Goal: Find contact information: Find contact information

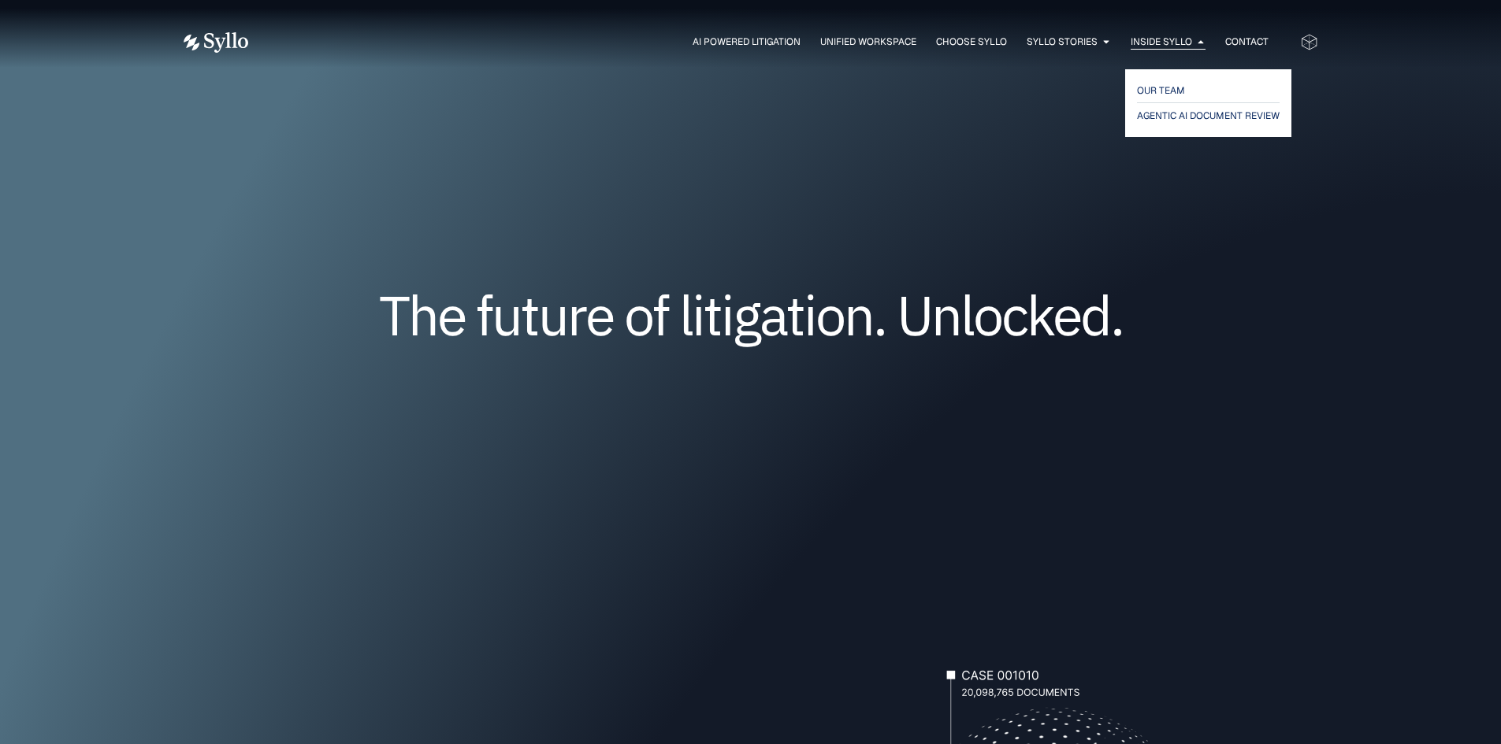
click at [1175, 37] on span "Inside Syllo" at bounding box center [1160, 42] width 61 height 14
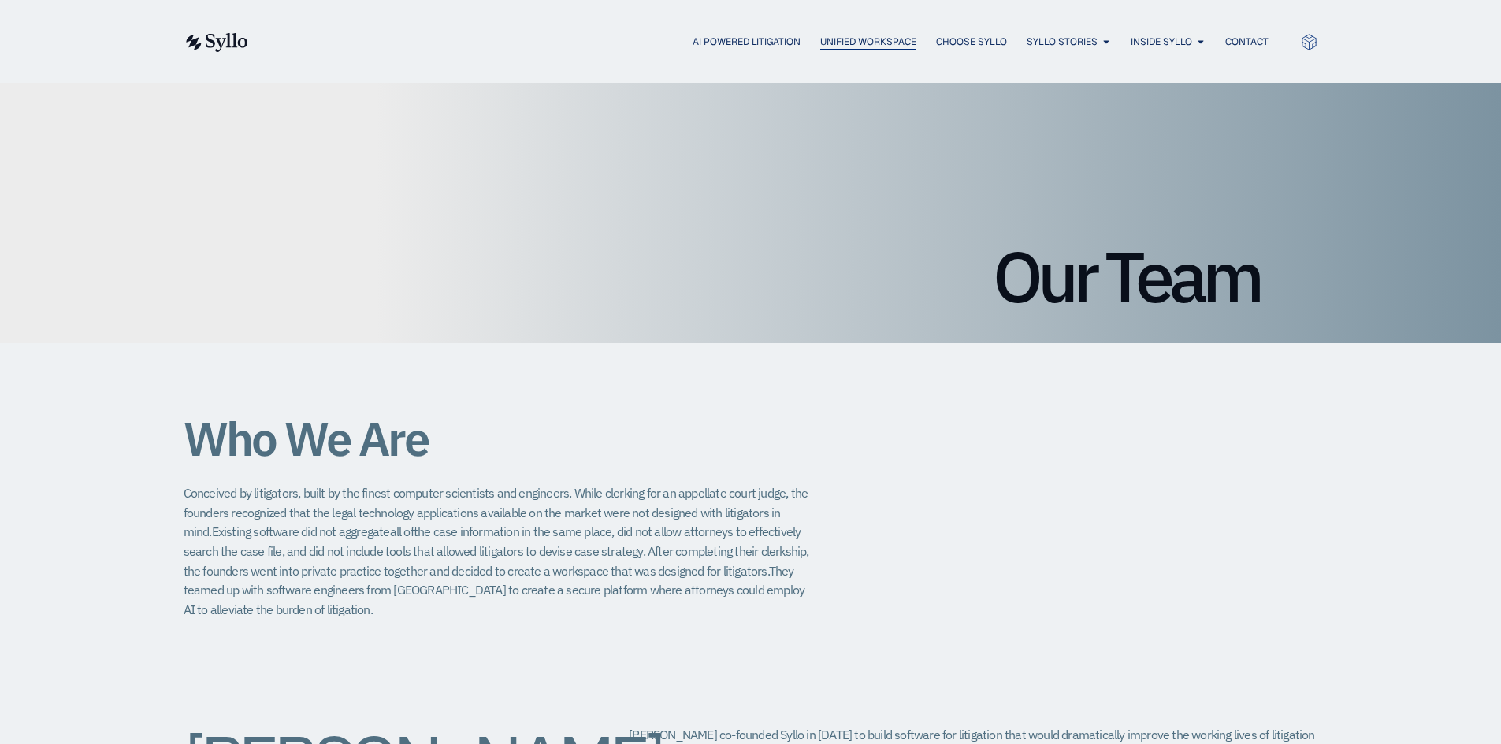
click at [842, 38] on span "Unified Workspace" at bounding box center [868, 42] width 96 height 14
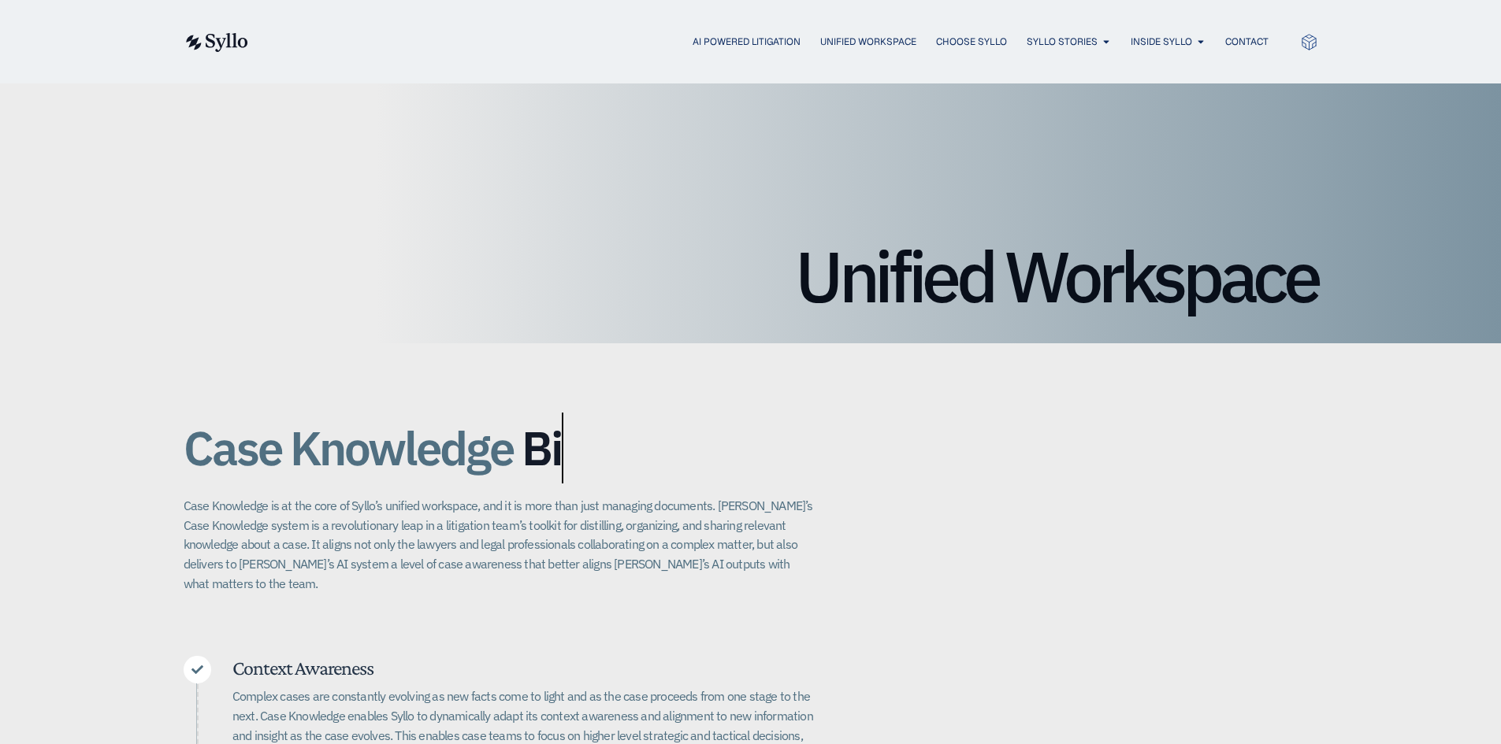
click at [972, 32] on div "AI Powered Litigation Unified Workspace Choose Syllo Syllo Stories Close Syllo …" at bounding box center [751, 42] width 1134 height 20
click at [972, 39] on span "Choose Syllo" at bounding box center [971, 42] width 71 height 14
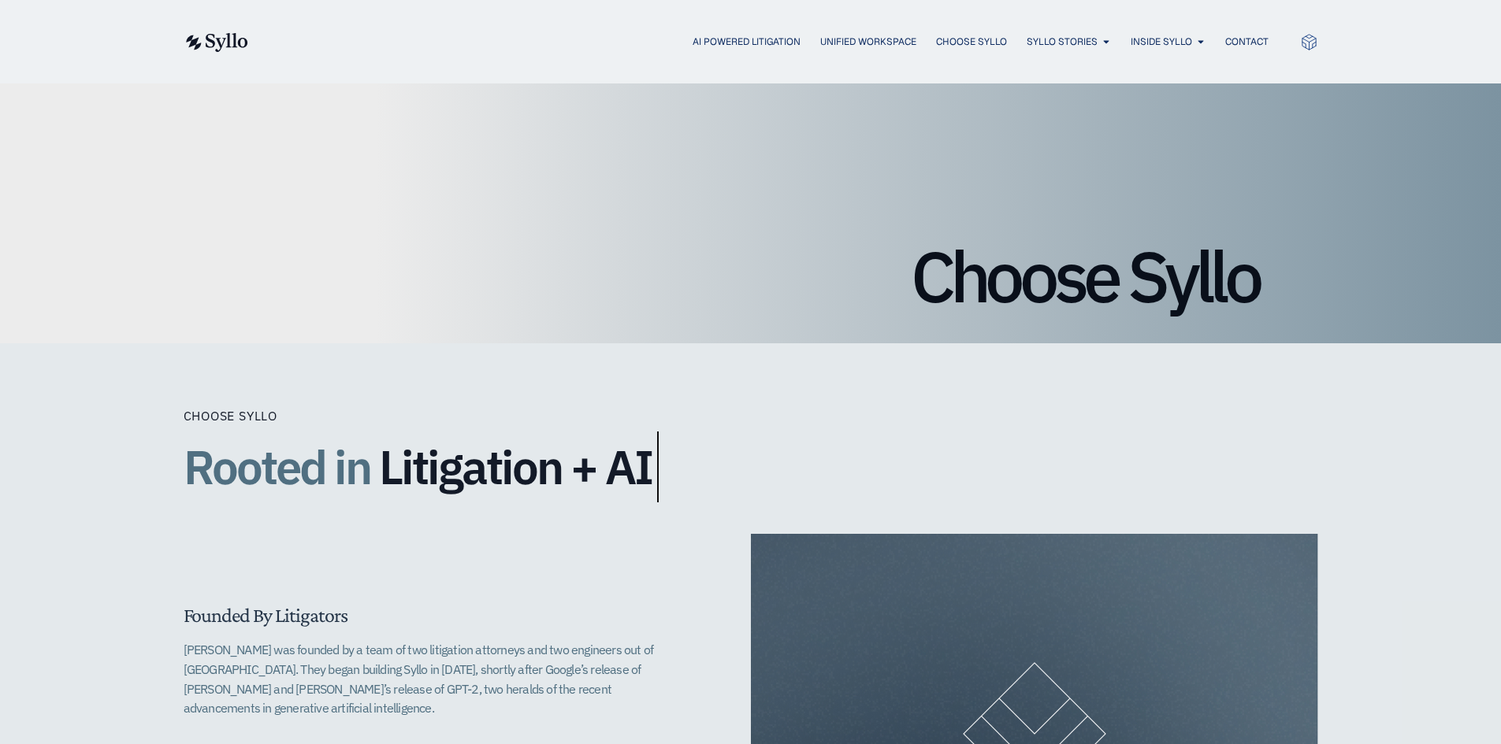
scroll to position [32, 0]
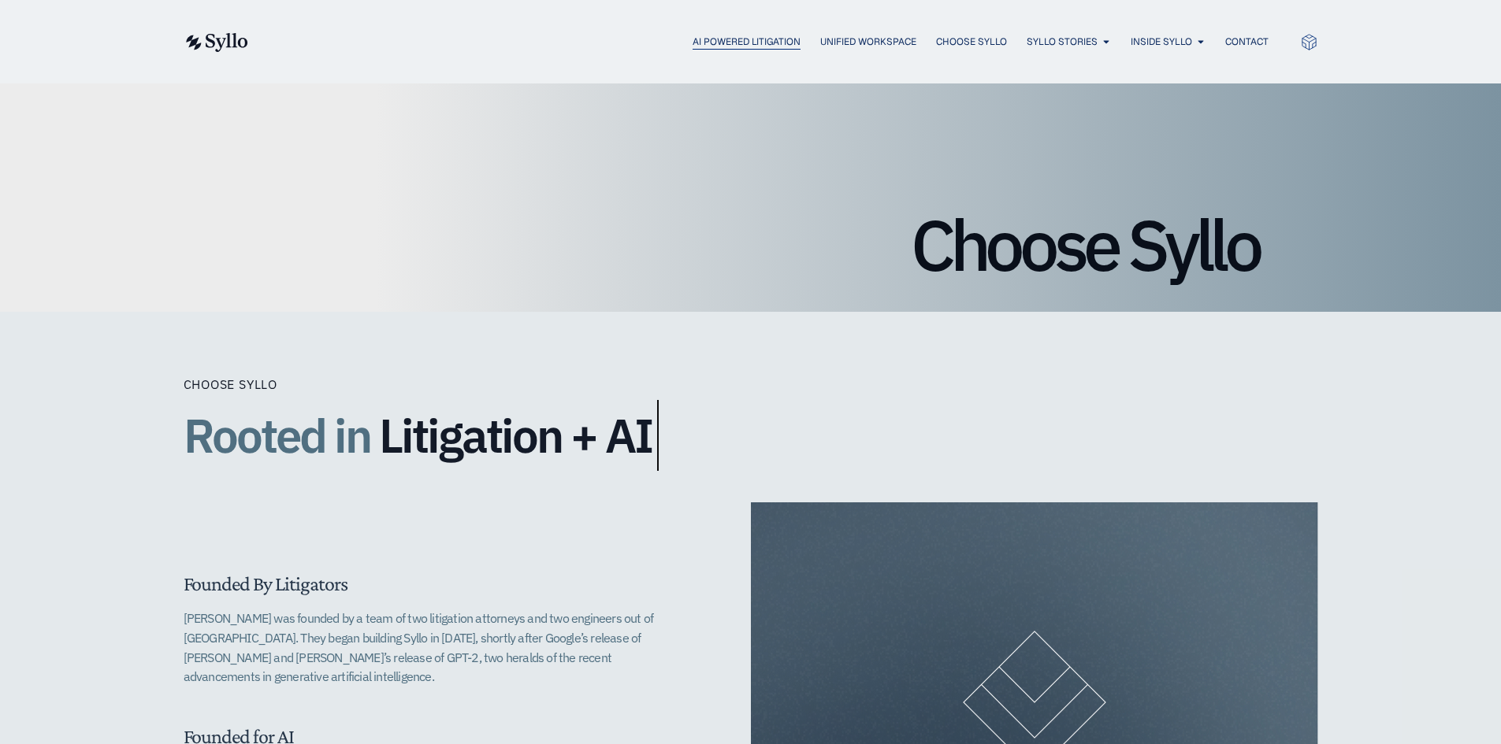
click at [712, 39] on span "AI Powered Litigation" at bounding box center [746, 42] width 108 height 14
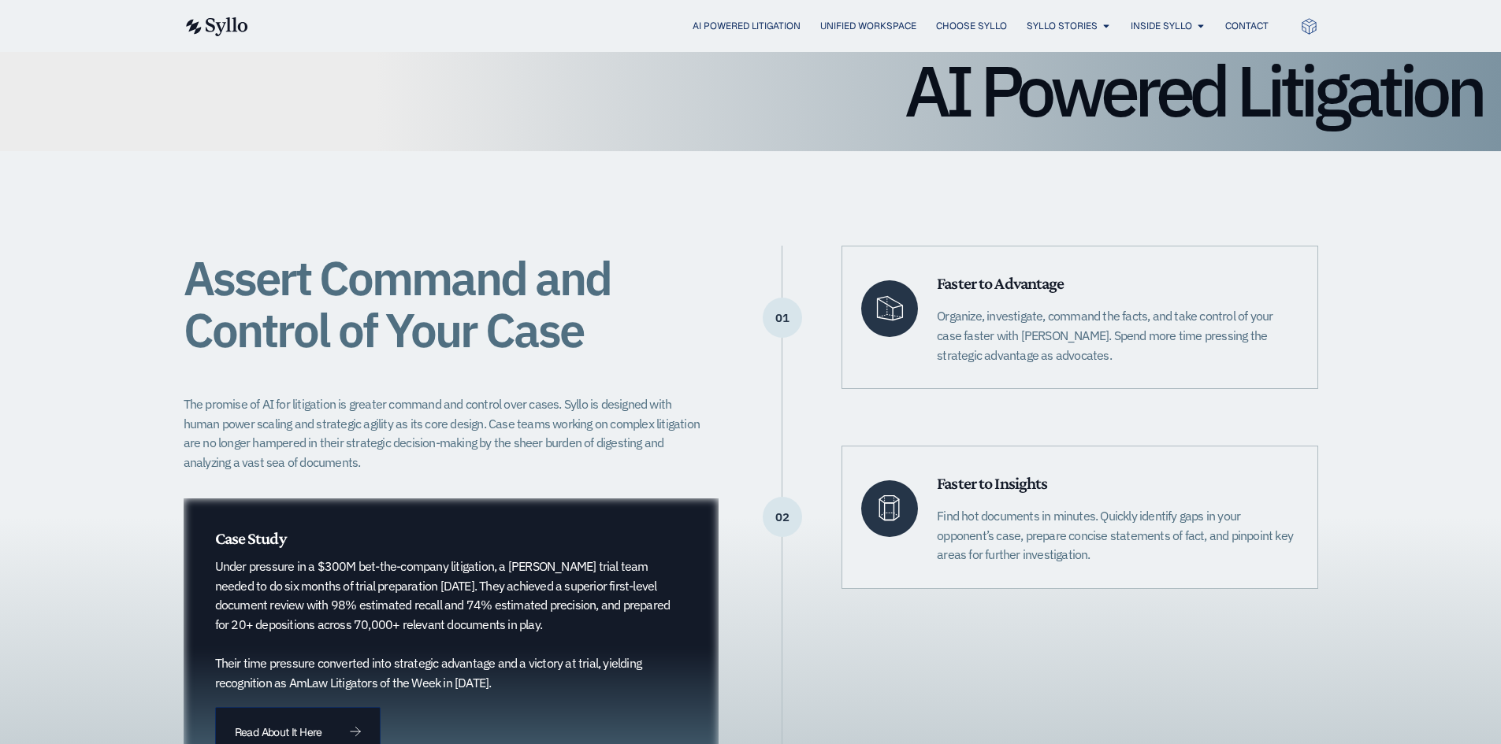
scroll to position [262, 0]
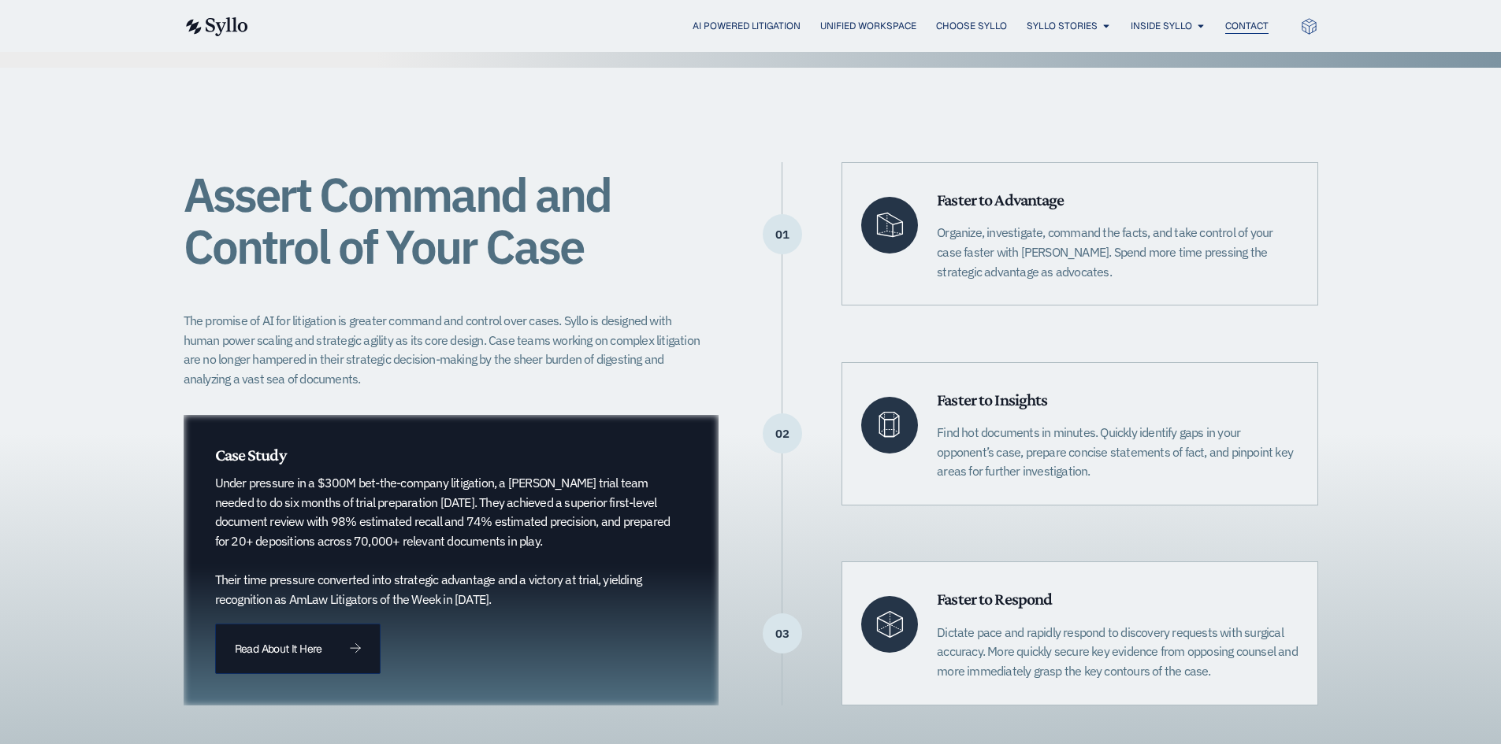
click at [1266, 24] on span "Contact" at bounding box center [1246, 26] width 43 height 14
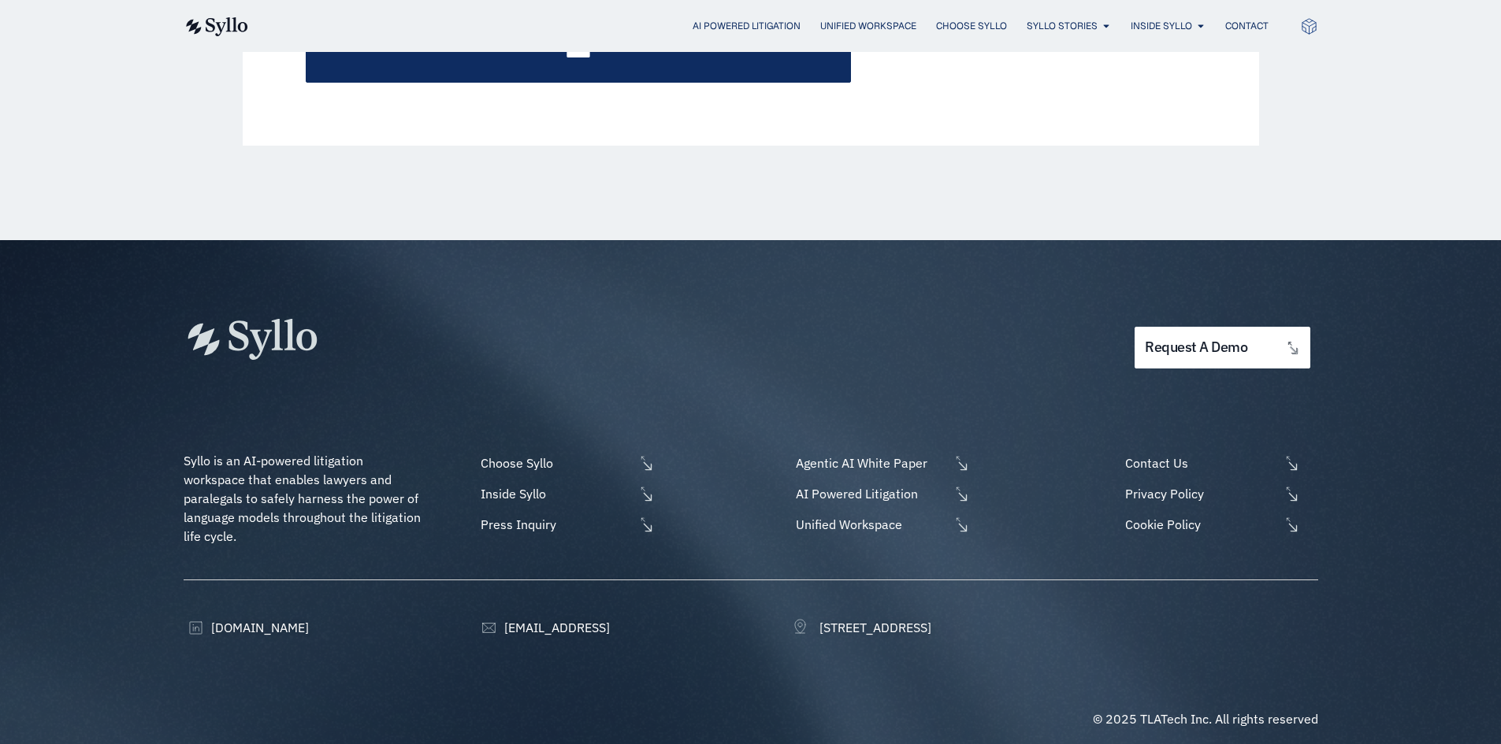
scroll to position [827, 0]
